Goal: Transaction & Acquisition: Obtain resource

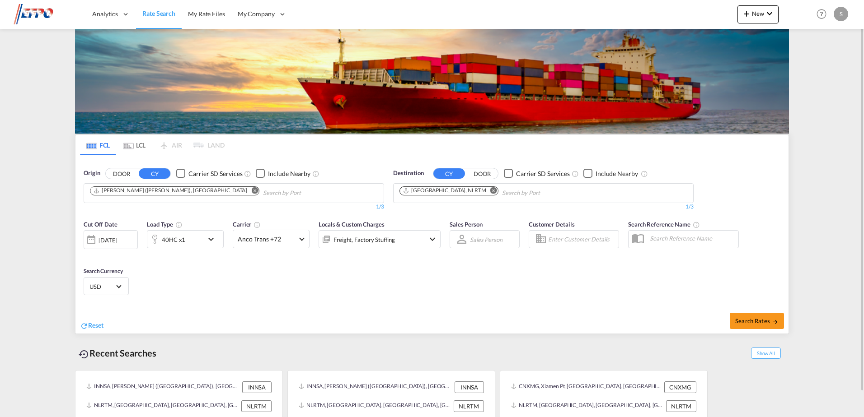
click at [251, 190] on md-icon "Remove" at bounding box center [254, 190] width 7 height 7
click at [200, 192] on md-chips at bounding box center [234, 193] width 300 height 19
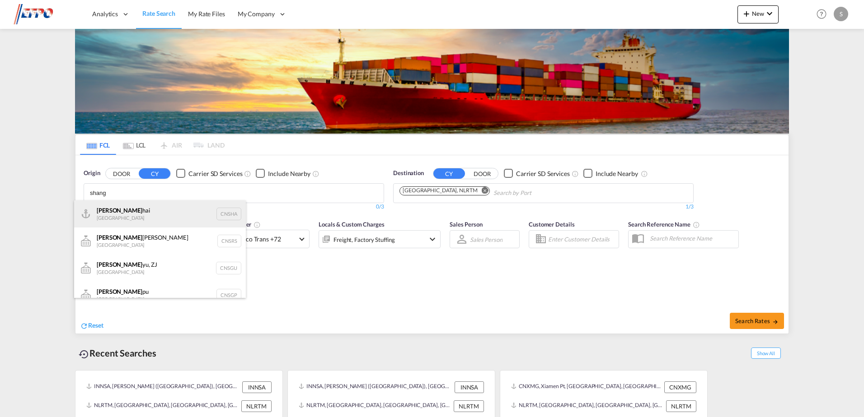
type input "shang"
click at [141, 212] on div "Shang hai China CNSHA" at bounding box center [160, 214] width 172 height 27
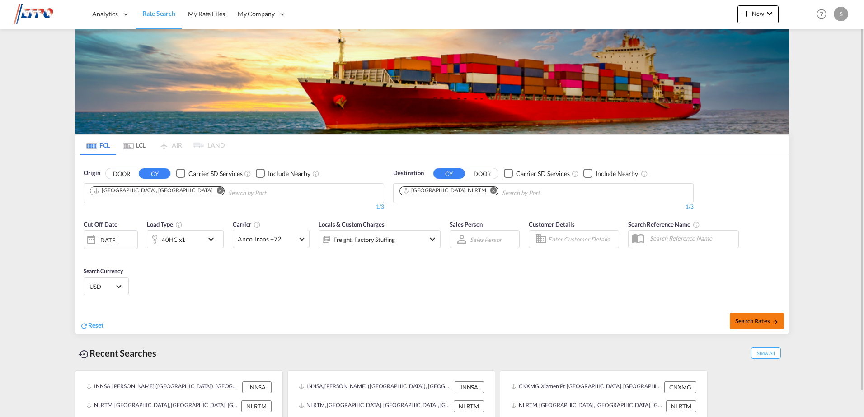
click at [731, 318] on button "Search Rates" at bounding box center [757, 321] width 54 height 16
type input "CNSHA to NLRTM / [DATE]"
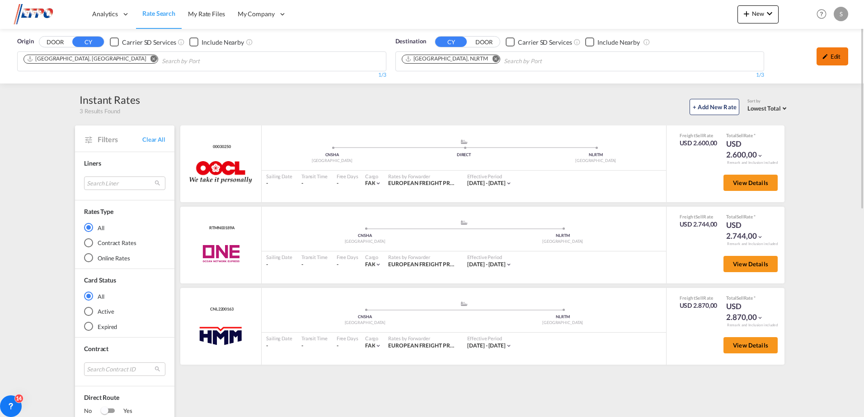
click at [825, 61] on div "Edit" at bounding box center [832, 56] width 32 height 18
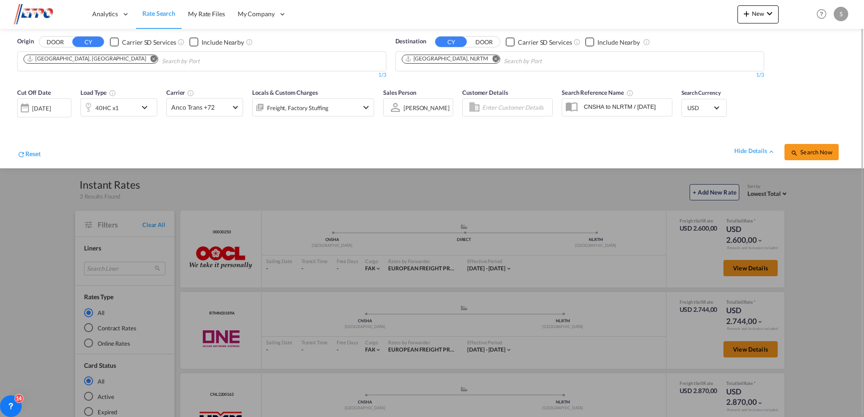
click at [66, 111] on div "[DATE]" at bounding box center [44, 108] width 54 height 19
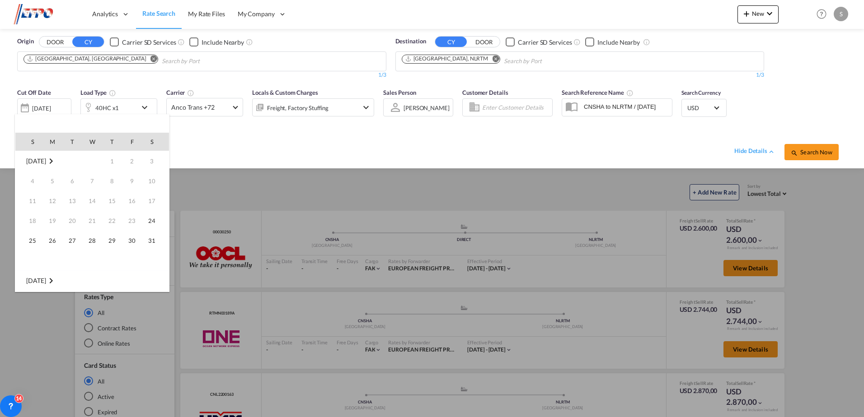
scroll to position [359, 0]
click at [107, 243] on span "28" at bounding box center [112, 241] width 18 height 18
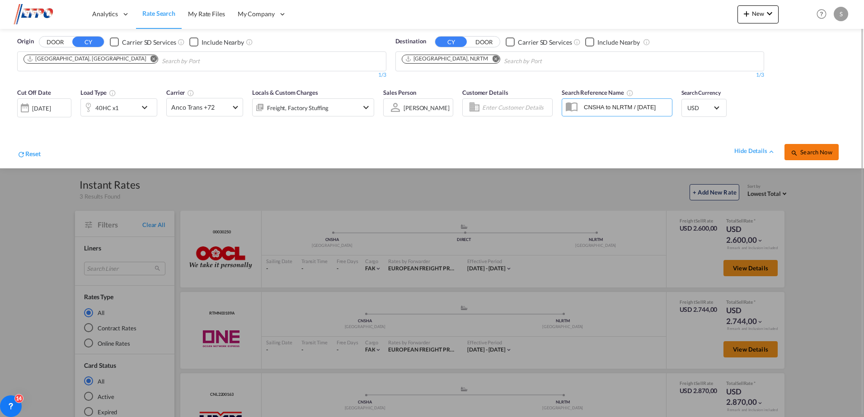
click at [828, 149] on span "Search Now" at bounding box center [811, 152] width 41 height 7
